Goal: Transaction & Acquisition: Purchase product/service

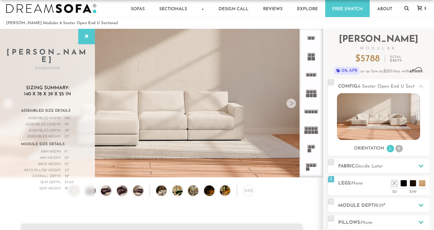
scroll to position [6755, 434]
click at [406, 8] on icon at bounding box center [406, 8] width 5 height 5
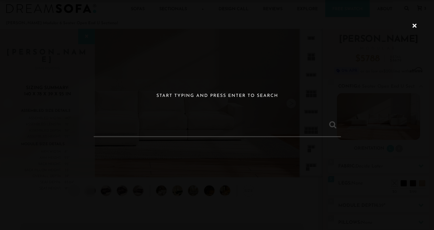
paste input "[PERSON_NAME] Modular 4 Seater Corner Sectional"
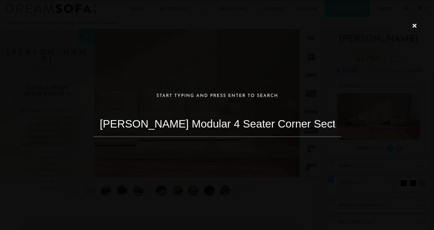
type input "[PERSON_NAME] Modular 4 Seater Corner Sectional"
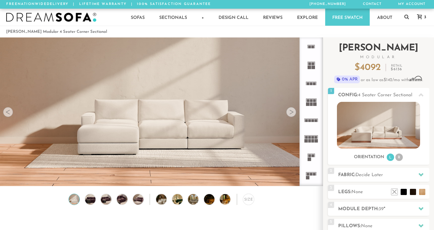
scroll to position [62, 0]
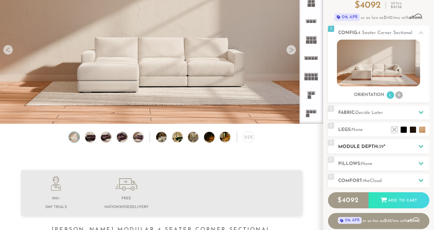
click at [383, 147] on span "39" at bounding box center [380, 146] width 5 height 5
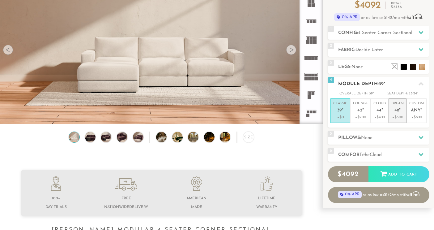
click at [396, 112] on span "48" at bounding box center [396, 110] width 5 height 5
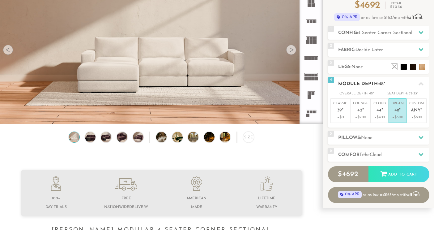
scroll to position [0, 0]
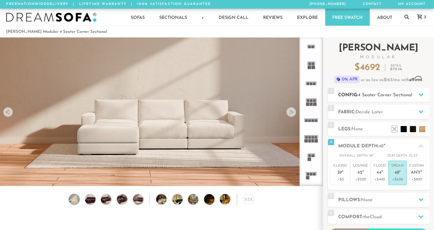
click at [364, 94] on span "4 Seater Corner Sectional" at bounding box center [385, 95] width 54 height 5
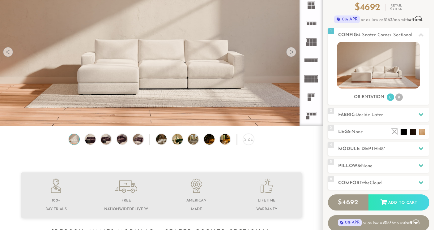
scroll to position [60, 0]
click at [248, 137] on div "Size" at bounding box center [248, 138] width 11 height 11
